Goal: Task Accomplishment & Management: Use online tool/utility

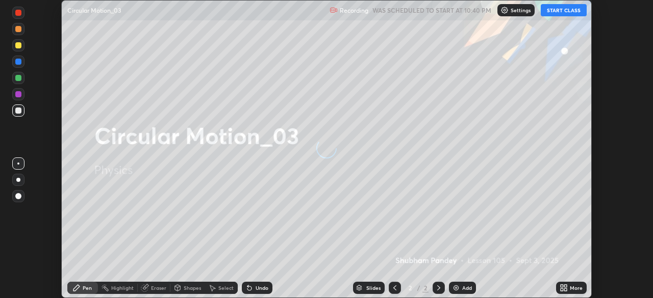
scroll to position [298, 653]
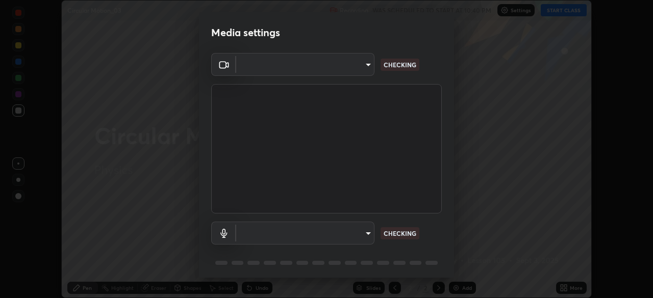
type input "d64d47ec9df49bf16df3be139c80778ada659e70263b5e9972ae33db9fa5459d"
click at [251, 228] on body "Erase all Circular Motion_03 Recording WAS SCHEDULED TO START AT 10:40 PM Setti…" at bounding box center [326, 149] width 653 height 298
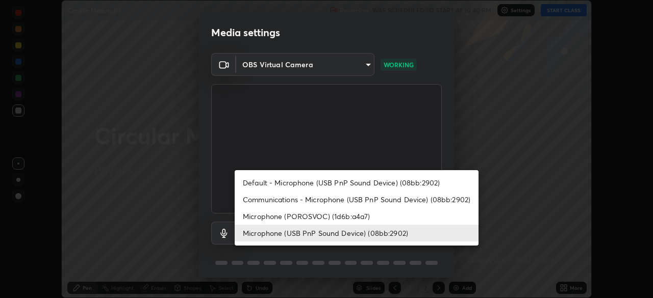
click at [257, 216] on li "Microphone (POROSVOC) (1d6b:a4a7)" at bounding box center [357, 216] width 244 height 17
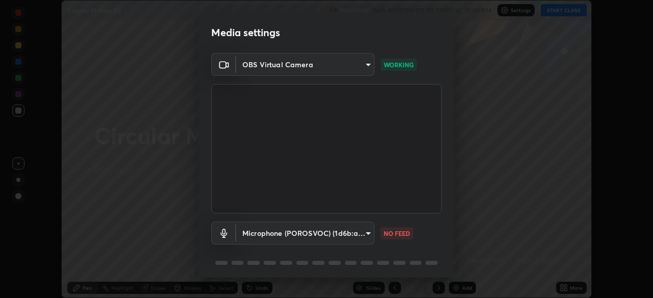
click at [257, 232] on body "Erase all Circular Motion_03 Recording WAS SCHEDULED TO START AT 10:40 PM Setti…" at bounding box center [326, 149] width 653 height 298
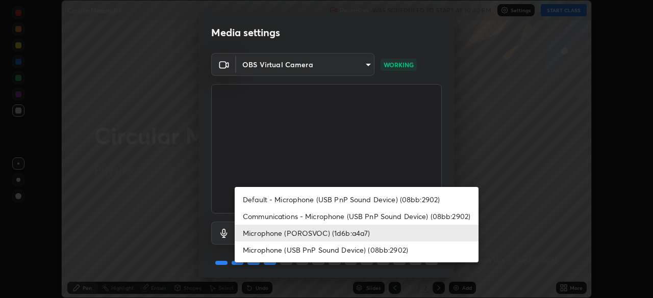
click at [269, 250] on li "Microphone (USB PnP Sound Device) (08bb:2902)" at bounding box center [357, 250] width 244 height 17
type input "51a22c1431b769a8bb8d408626adf62a2672edeebd2159a8188921bb0d946e59"
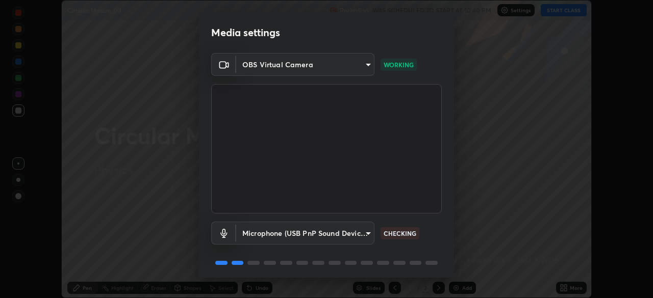
scroll to position [36, 0]
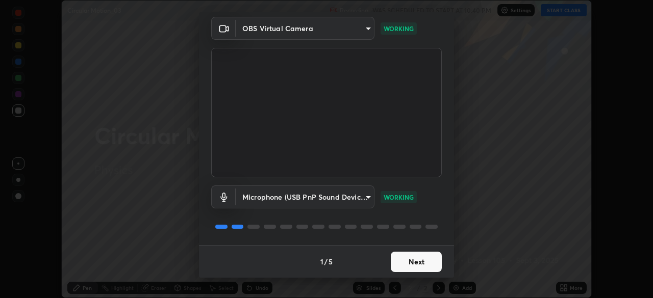
click at [410, 266] on button "Next" at bounding box center [416, 262] width 51 height 20
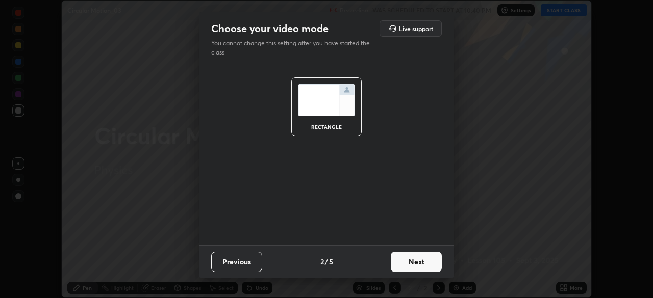
scroll to position [0, 0]
click at [408, 261] on button "Next" at bounding box center [416, 262] width 51 height 20
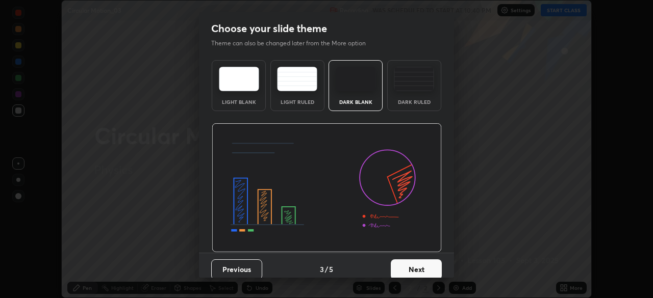
click at [413, 267] on button "Next" at bounding box center [416, 270] width 51 height 20
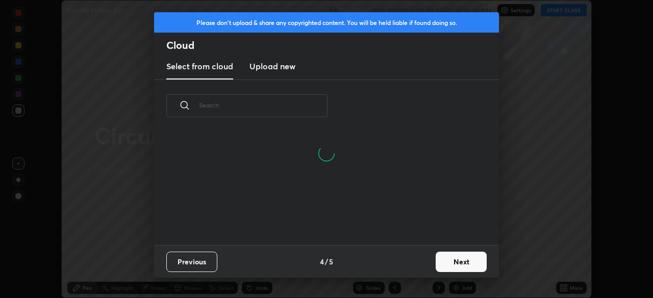
click at [446, 262] on button "Next" at bounding box center [461, 262] width 51 height 20
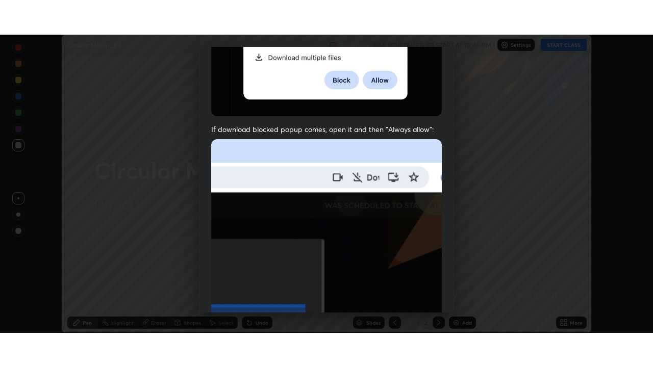
scroll to position [244, 0]
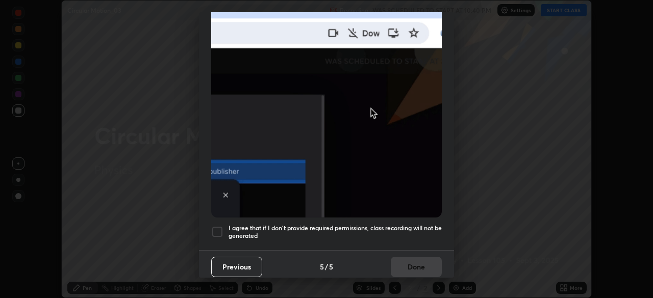
click at [215, 226] on div at bounding box center [217, 232] width 12 height 12
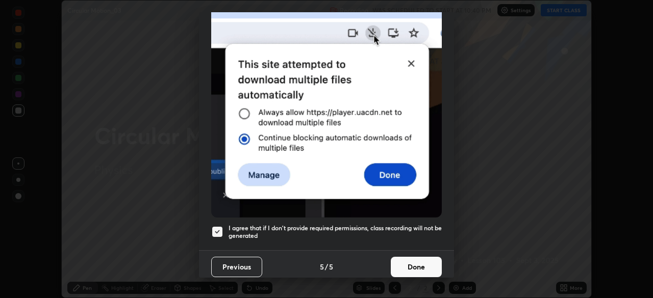
click at [401, 262] on button "Done" at bounding box center [416, 267] width 51 height 20
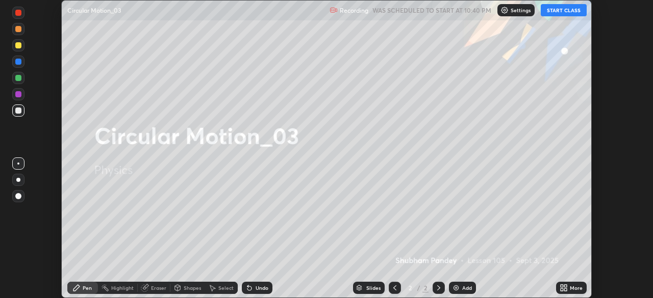
click at [551, 9] on button "START CLASS" at bounding box center [564, 10] width 46 height 12
click at [562, 290] on icon at bounding box center [562, 290] width 3 height 3
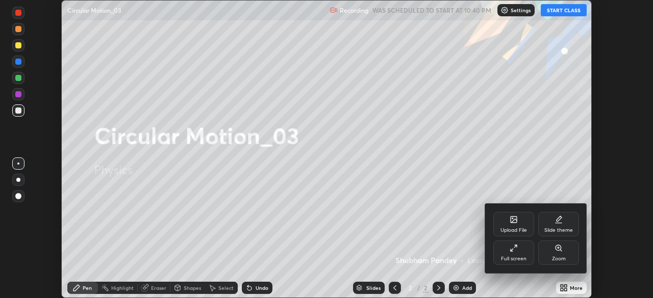
click at [507, 244] on div "Full screen" at bounding box center [513, 253] width 41 height 24
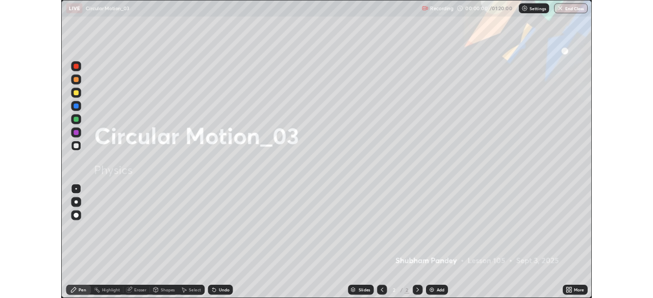
scroll to position [367, 653]
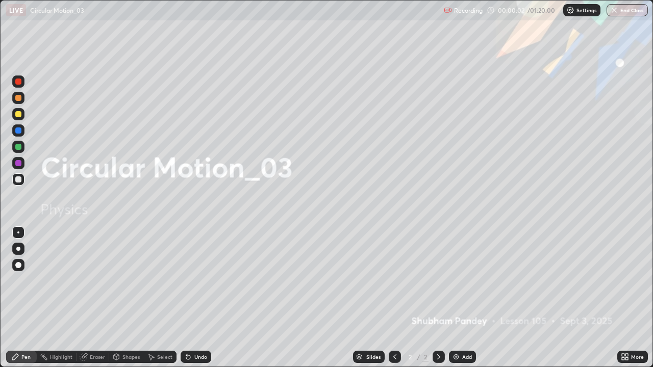
click at [463, 298] on div "Add" at bounding box center [467, 357] width 10 height 5
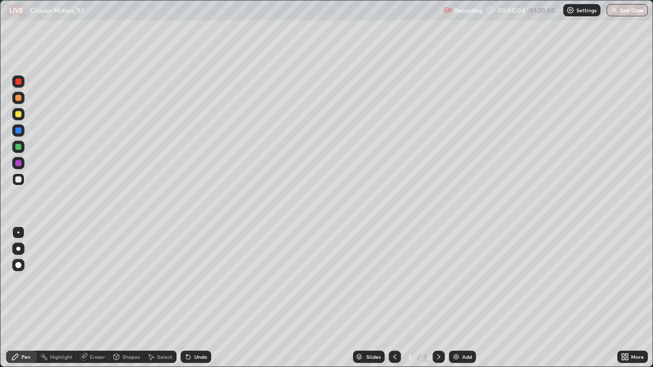
click at [18, 115] on div at bounding box center [18, 114] width 6 height 6
click at [17, 247] on div at bounding box center [18, 249] width 4 height 4
click at [131, 298] on div "Shapes" at bounding box center [130, 357] width 17 height 5
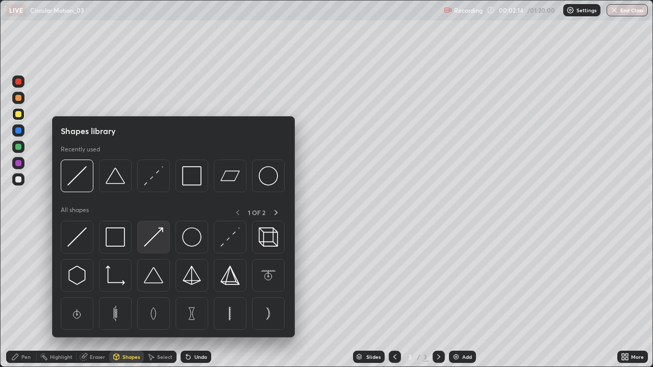
click at [155, 243] on img at bounding box center [153, 237] width 19 height 19
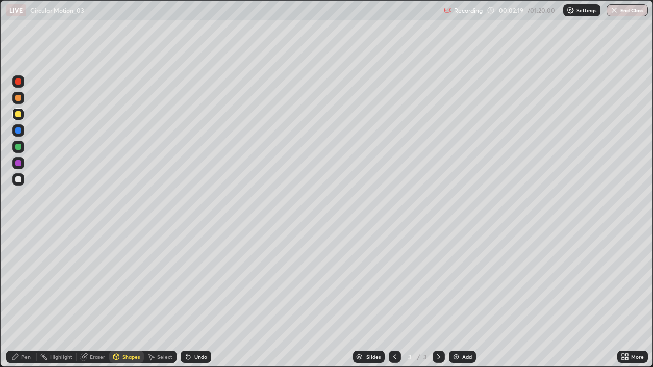
click at [128, 298] on div "Shapes" at bounding box center [130, 357] width 17 height 5
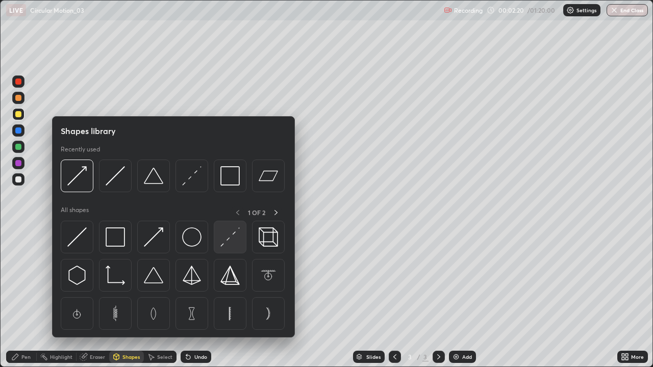
click at [228, 237] on img at bounding box center [229, 237] width 19 height 19
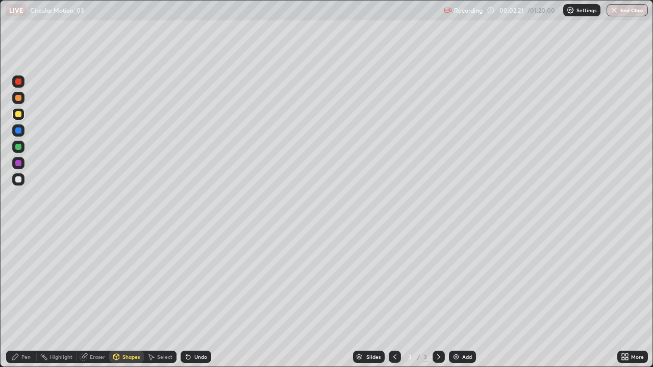
click at [17, 180] on div at bounding box center [18, 180] width 6 height 6
click at [21, 298] on div "Pen" at bounding box center [25, 357] width 9 height 5
click at [123, 298] on div "Shapes" at bounding box center [130, 357] width 17 height 5
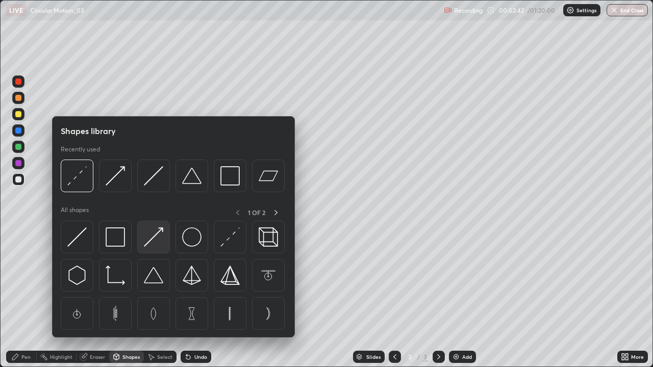
click at [151, 239] on img at bounding box center [153, 237] width 19 height 19
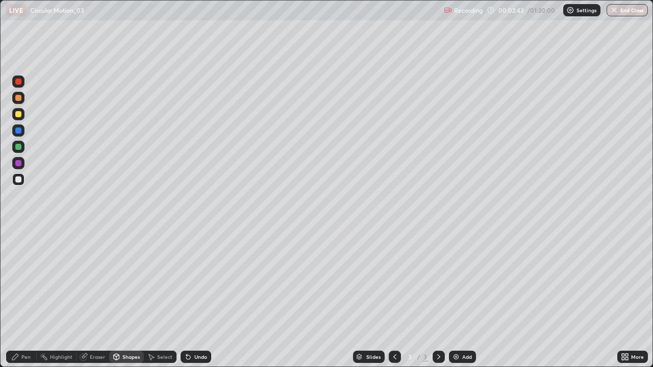
click at [16, 129] on div at bounding box center [18, 131] width 6 height 6
click at [24, 298] on div "Pen" at bounding box center [25, 357] width 9 height 5
click at [18, 179] on div at bounding box center [18, 180] width 6 height 6
click at [18, 82] on div at bounding box center [18, 82] width 6 height 6
click at [17, 179] on div at bounding box center [18, 180] width 6 height 6
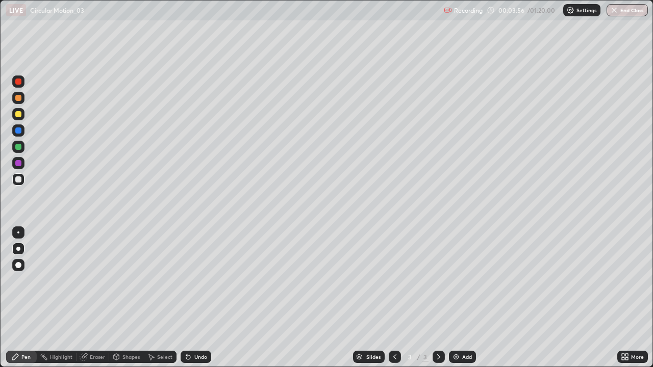
click at [200, 298] on div "Undo" at bounding box center [196, 357] width 31 height 12
click at [201, 298] on div "Undo" at bounding box center [200, 357] width 13 height 5
click at [461, 298] on div "Add" at bounding box center [462, 357] width 27 height 12
click at [18, 110] on div at bounding box center [18, 114] width 12 height 12
click at [17, 182] on div at bounding box center [18, 180] width 6 height 6
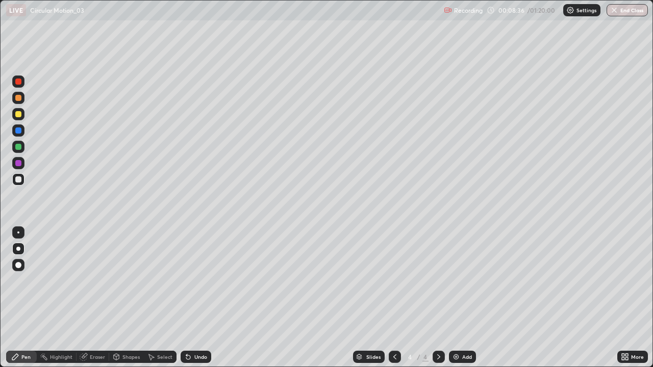
click at [190, 298] on icon at bounding box center [188, 357] width 8 height 8
click at [198, 298] on div "Undo" at bounding box center [196, 357] width 31 height 12
click at [196, 298] on div "Undo" at bounding box center [196, 357] width 31 height 12
click at [463, 298] on div "Add" at bounding box center [462, 357] width 27 height 12
click at [131, 298] on div "Shapes" at bounding box center [130, 357] width 17 height 5
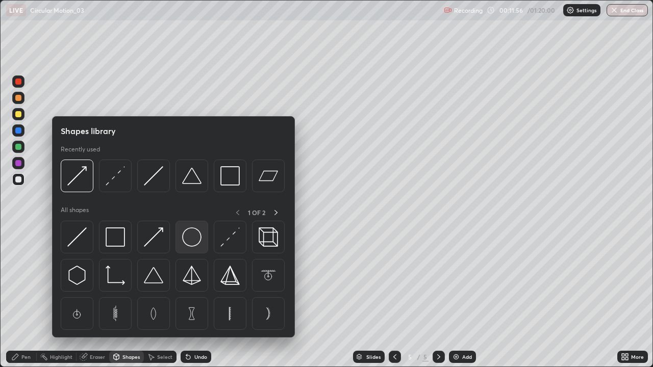
click at [192, 237] on img at bounding box center [191, 237] width 19 height 19
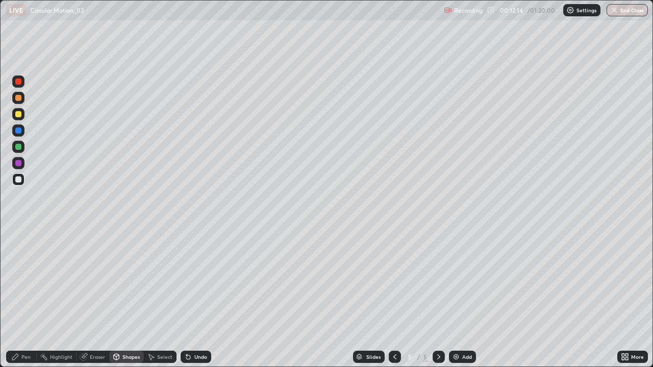
click at [18, 100] on div at bounding box center [18, 98] width 6 height 6
click at [34, 298] on div "Pen" at bounding box center [21, 357] width 31 height 12
click at [199, 298] on div "Undo" at bounding box center [200, 357] width 13 height 5
click at [201, 298] on div "Undo" at bounding box center [200, 357] width 13 height 5
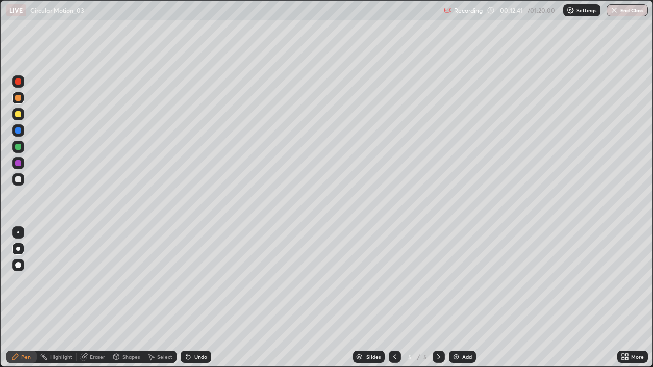
click at [199, 298] on div "Undo" at bounding box center [200, 357] width 13 height 5
click at [16, 180] on div at bounding box center [18, 180] width 6 height 6
click at [461, 298] on div "Add" at bounding box center [462, 357] width 27 height 12
click at [17, 115] on div at bounding box center [18, 114] width 6 height 6
click at [17, 179] on div at bounding box center [18, 180] width 6 height 6
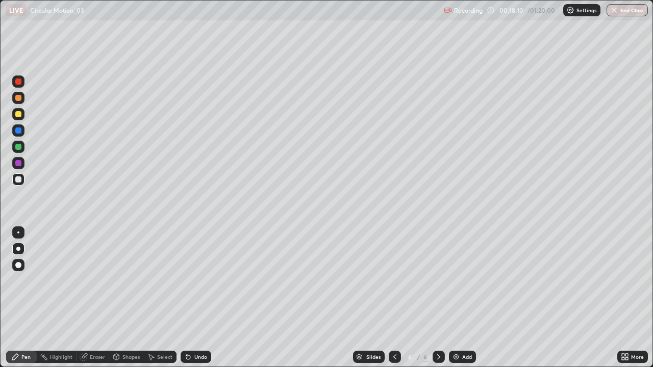
click at [151, 298] on icon at bounding box center [151, 357] width 8 height 8
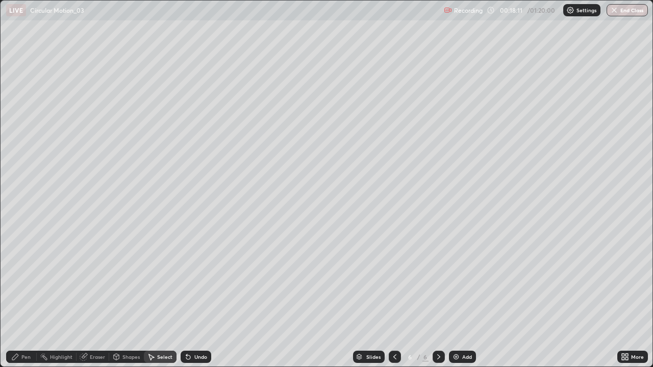
click at [159, 298] on div "Select" at bounding box center [160, 357] width 33 height 12
click at [130, 298] on div "Shapes" at bounding box center [130, 357] width 17 height 5
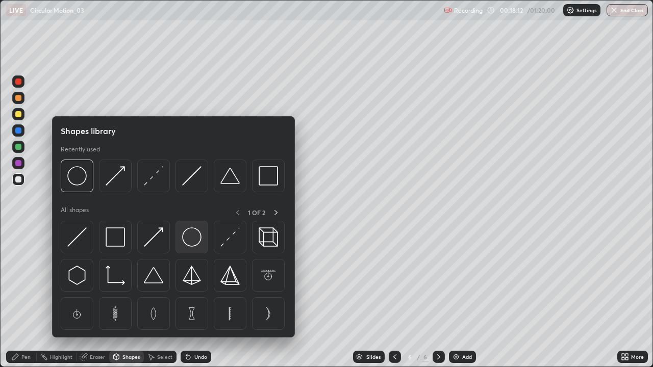
click at [186, 234] on img at bounding box center [191, 237] width 19 height 19
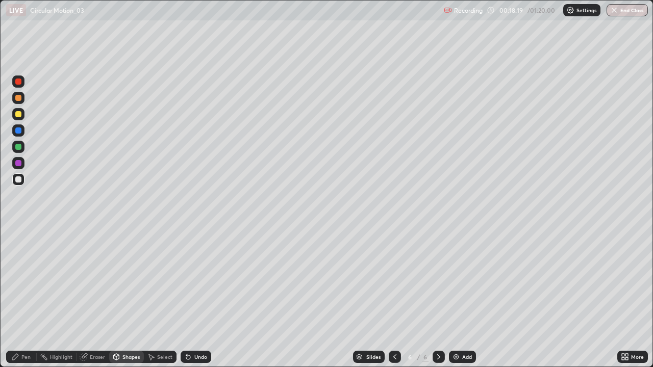
click at [27, 298] on div "Pen" at bounding box center [25, 357] width 9 height 5
click at [20, 116] on div at bounding box center [18, 114] width 6 height 6
click at [128, 298] on div "Shapes" at bounding box center [130, 357] width 17 height 5
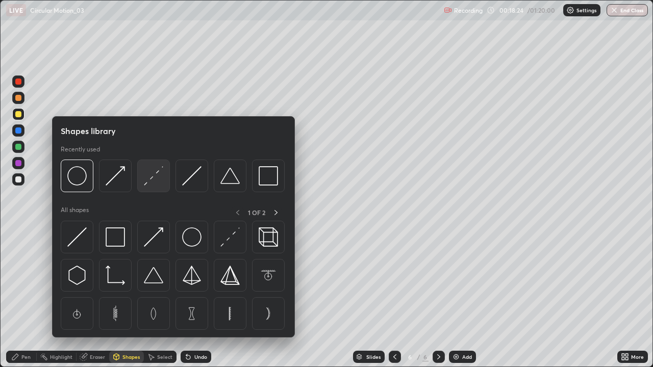
click at [158, 182] on img at bounding box center [153, 175] width 19 height 19
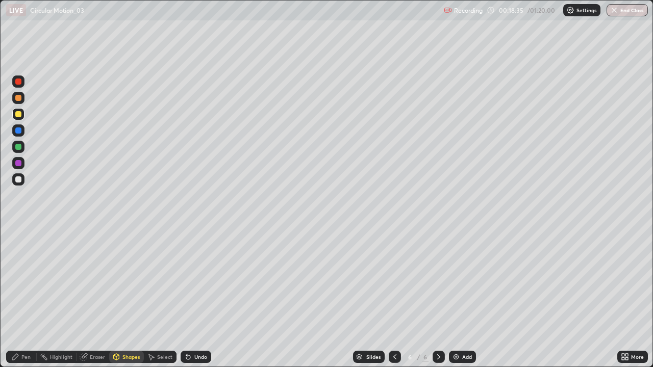
click at [191, 298] on div "Undo" at bounding box center [196, 357] width 31 height 12
click at [22, 298] on div "Pen" at bounding box center [25, 357] width 9 height 5
click at [20, 114] on div at bounding box center [18, 114] width 6 height 6
click at [17, 83] on div at bounding box center [18, 82] width 6 height 6
click at [22, 146] on div at bounding box center [18, 147] width 12 height 12
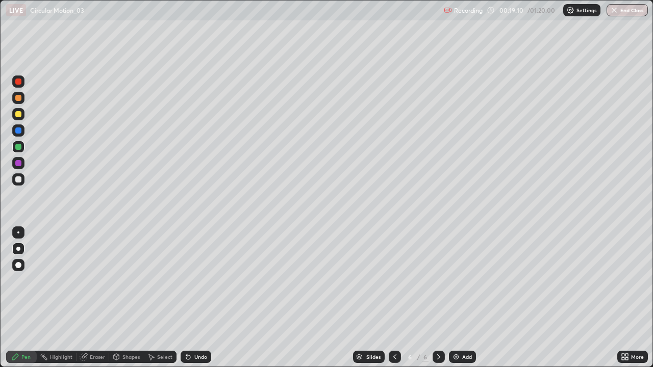
click at [19, 114] on div at bounding box center [18, 114] width 6 height 6
click at [19, 80] on div at bounding box center [18, 82] width 6 height 6
click at [18, 146] on div at bounding box center [18, 147] width 6 height 6
click at [464, 298] on div "Add" at bounding box center [467, 357] width 10 height 5
click at [14, 118] on div at bounding box center [18, 114] width 12 height 12
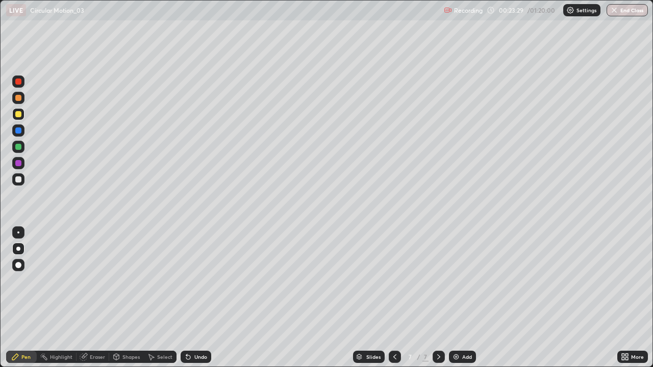
click at [17, 179] on div at bounding box center [18, 180] width 6 height 6
click at [128, 298] on div "Shapes" at bounding box center [130, 357] width 17 height 5
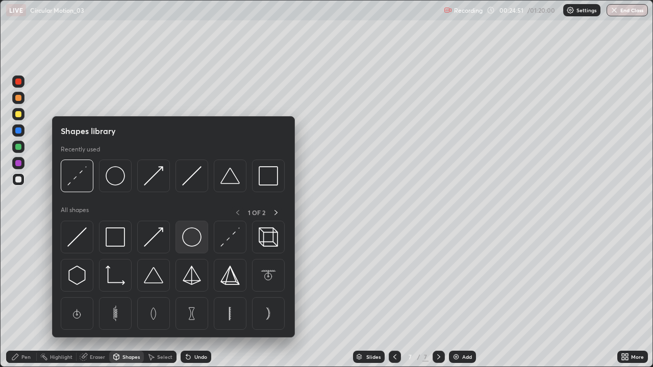
click at [189, 236] on img at bounding box center [191, 237] width 19 height 19
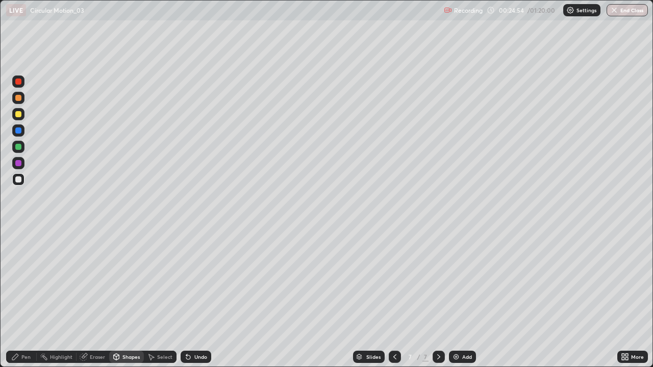
click at [22, 298] on div "Pen" at bounding box center [21, 357] width 31 height 12
click at [124, 298] on div "Shapes" at bounding box center [130, 357] width 17 height 5
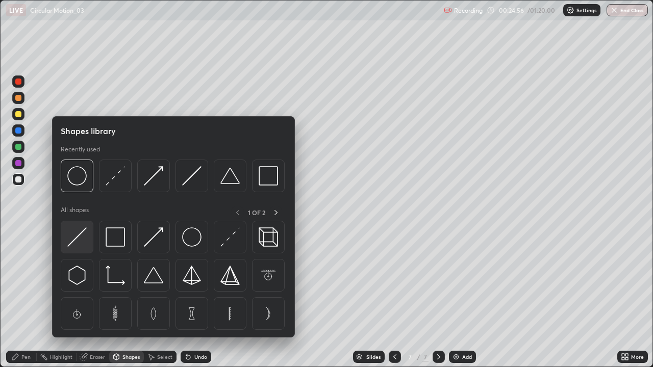
click at [80, 236] on img at bounding box center [76, 237] width 19 height 19
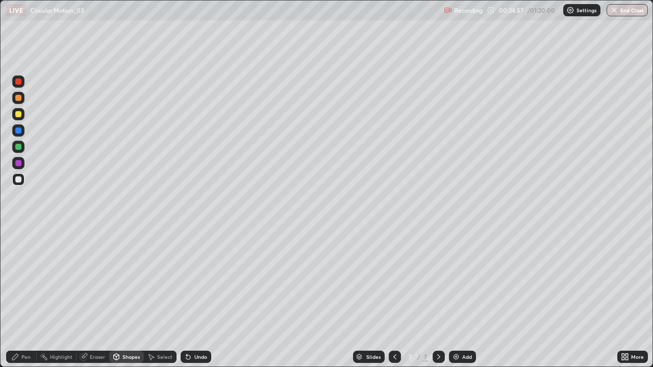
click at [17, 114] on div at bounding box center [18, 114] width 6 height 6
click at [23, 149] on div at bounding box center [18, 147] width 12 height 12
click at [19, 81] on div at bounding box center [18, 82] width 6 height 6
click at [21, 298] on div "Pen" at bounding box center [21, 357] width 31 height 12
click at [15, 151] on div at bounding box center [18, 147] width 12 height 12
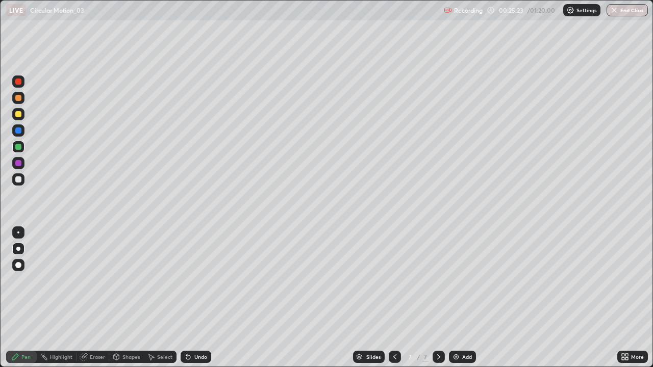
click at [22, 179] on div at bounding box center [18, 179] width 12 height 12
click at [19, 113] on div at bounding box center [18, 114] width 6 height 6
click at [194, 298] on div "Undo" at bounding box center [200, 357] width 13 height 5
click at [394, 298] on icon at bounding box center [395, 357] width 8 height 8
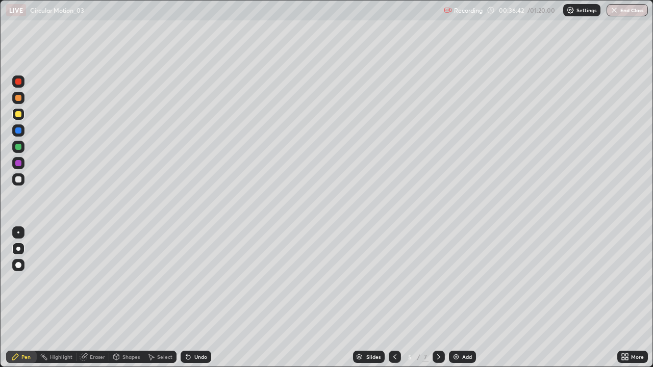
click at [438, 298] on icon at bounding box center [439, 357] width 8 height 8
click at [439, 298] on div at bounding box center [439, 357] width 12 height 12
click at [438, 298] on icon at bounding box center [439, 357] width 8 height 8
click at [463, 298] on div "Add" at bounding box center [462, 357] width 27 height 12
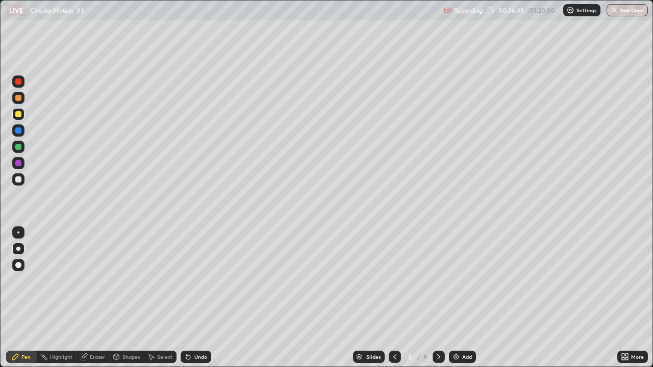
click at [22, 119] on div at bounding box center [18, 114] width 12 height 12
click at [19, 181] on div at bounding box center [18, 180] width 6 height 6
click at [17, 181] on div at bounding box center [18, 180] width 6 height 6
click at [192, 298] on div "Undo" at bounding box center [196, 357] width 31 height 12
click at [462, 298] on div "Add" at bounding box center [467, 357] width 10 height 5
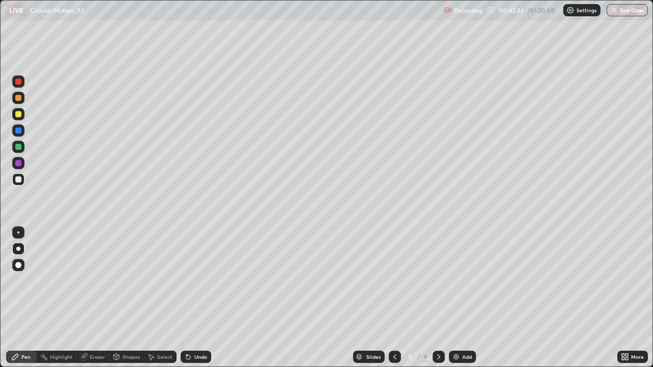
click at [19, 115] on div at bounding box center [18, 114] width 6 height 6
click at [201, 298] on div "Undo" at bounding box center [200, 357] width 13 height 5
click at [15, 179] on div at bounding box center [18, 180] width 6 height 6
click at [97, 298] on div "Eraser" at bounding box center [97, 357] width 15 height 5
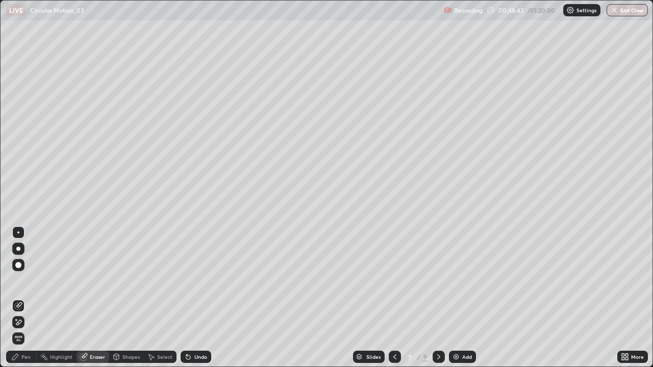
click at [21, 298] on div "Pen" at bounding box center [25, 357] width 9 height 5
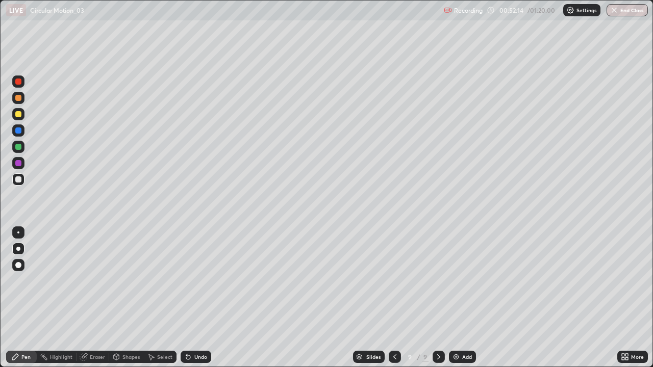
click at [460, 298] on div "Add" at bounding box center [462, 357] width 27 height 12
click at [18, 113] on div at bounding box center [18, 114] width 6 height 6
click at [17, 179] on div at bounding box center [18, 180] width 6 height 6
click at [457, 298] on img at bounding box center [456, 357] width 8 height 8
click at [18, 118] on div at bounding box center [18, 114] width 12 height 12
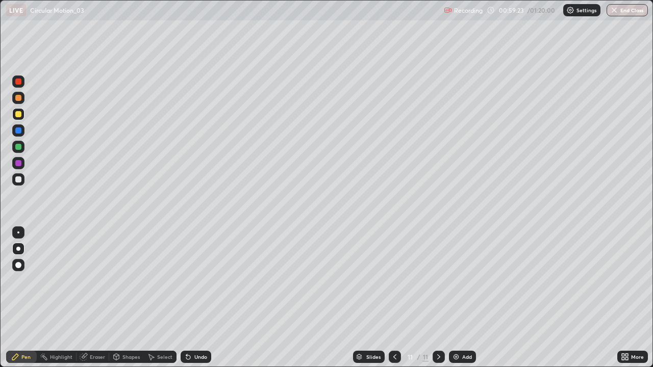
click at [16, 180] on div at bounding box center [18, 180] width 6 height 6
click at [201, 298] on div "Undo" at bounding box center [200, 357] width 13 height 5
click at [199, 298] on div "Undo" at bounding box center [200, 357] width 13 height 5
click at [94, 298] on div "Eraser" at bounding box center [97, 357] width 15 height 5
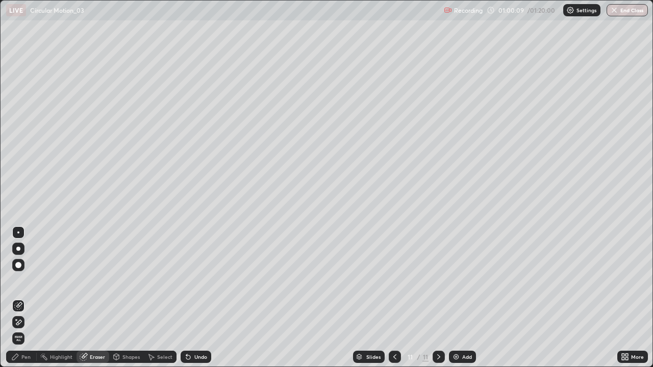
click at [22, 298] on div "Pen" at bounding box center [25, 357] width 9 height 5
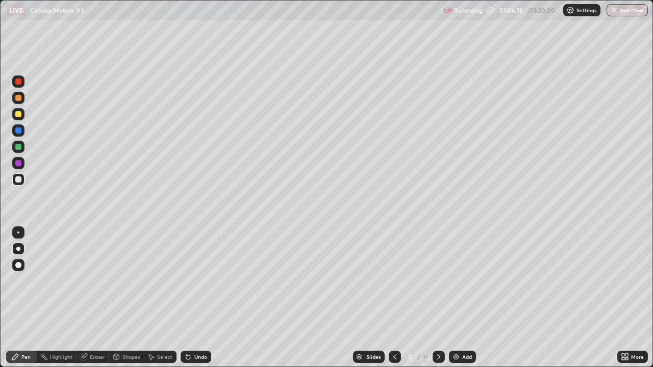
click at [462, 298] on div "Add" at bounding box center [467, 357] width 10 height 5
click at [22, 114] on div at bounding box center [18, 114] width 12 height 12
click at [13, 182] on div at bounding box center [18, 179] width 12 height 12
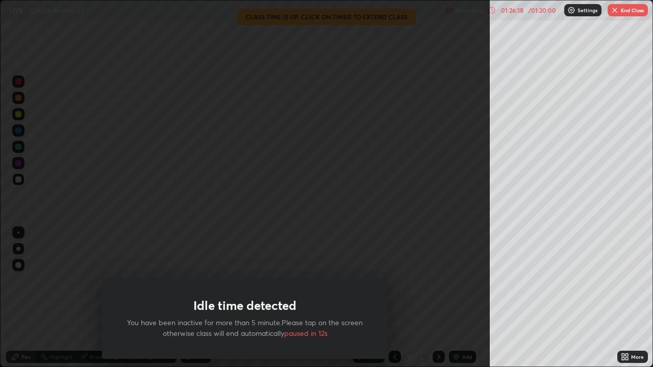
click at [636, 15] on button "End Class" at bounding box center [628, 10] width 40 height 12
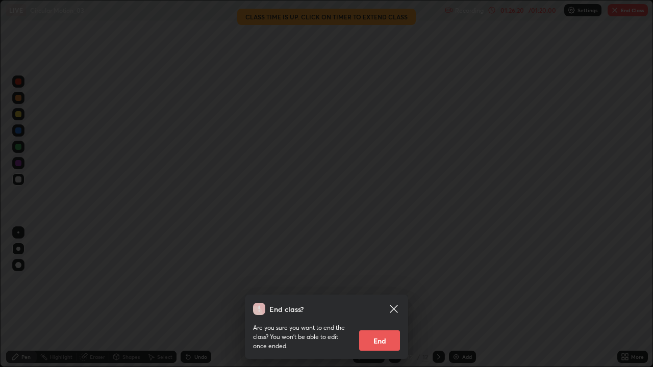
click at [383, 298] on button "End" at bounding box center [379, 341] width 41 height 20
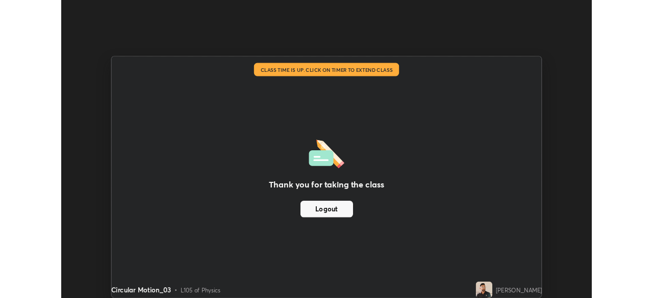
scroll to position [50724, 50369]
